Goal: Task Accomplishment & Management: Manage account settings

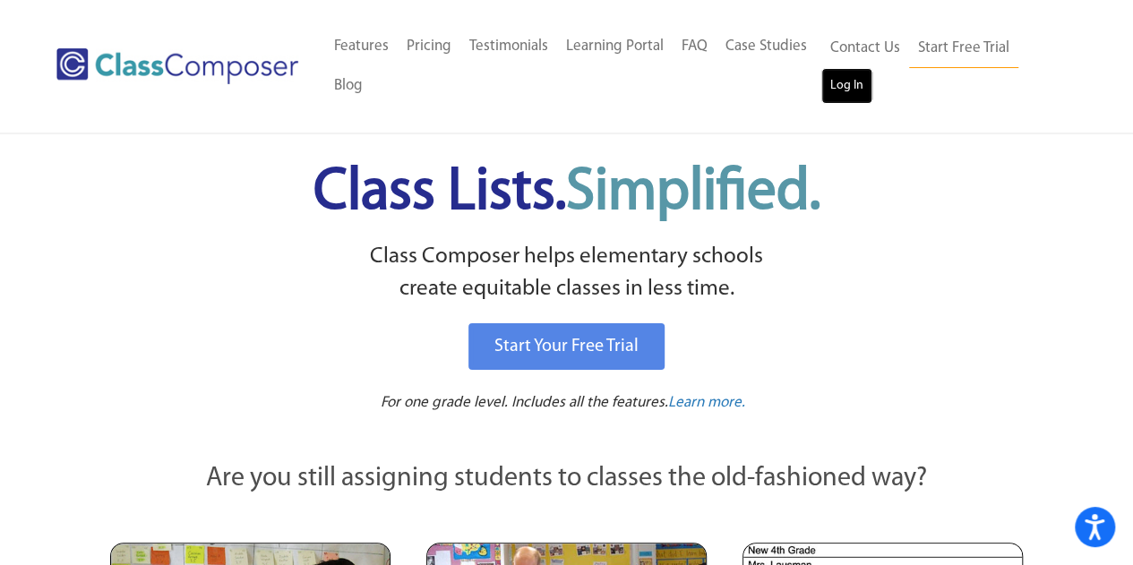
click at [831, 91] on link "Log In" at bounding box center [846, 86] width 51 height 36
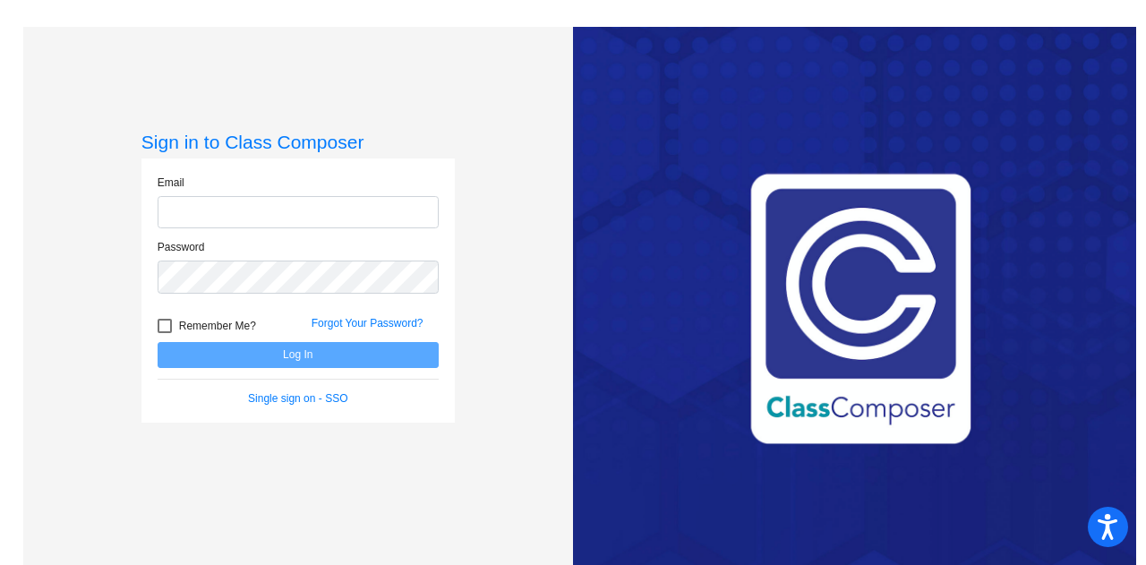
type input "[PERSON_NAME][EMAIL_ADDRESS][PERSON_NAME][DOMAIN_NAME]"
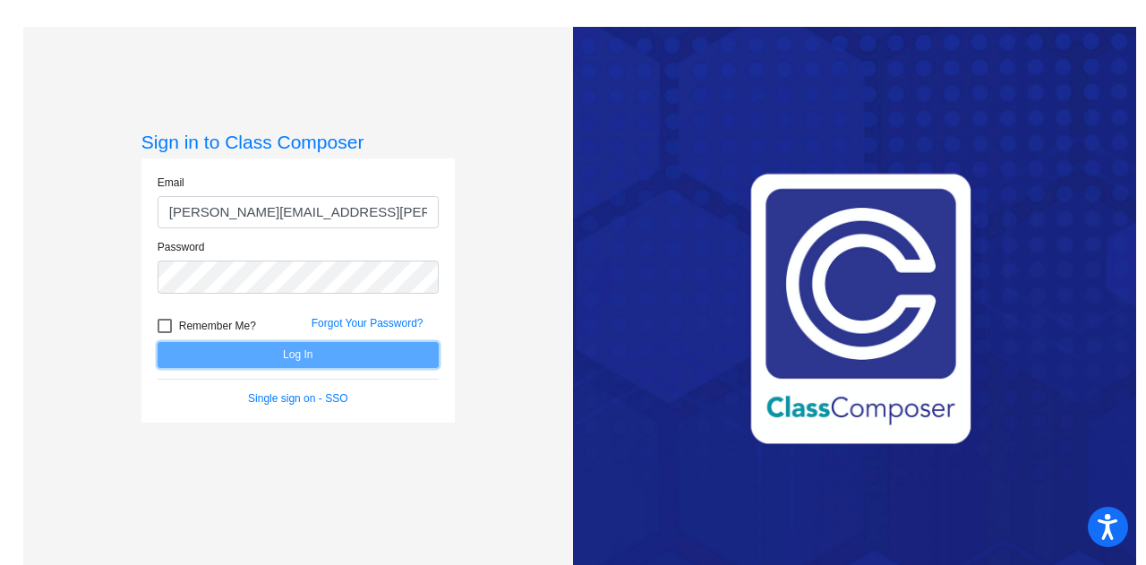
click at [325, 360] on button "Log In" at bounding box center [298, 355] width 281 height 26
